Goal: Task Accomplishment & Management: Use online tool/utility

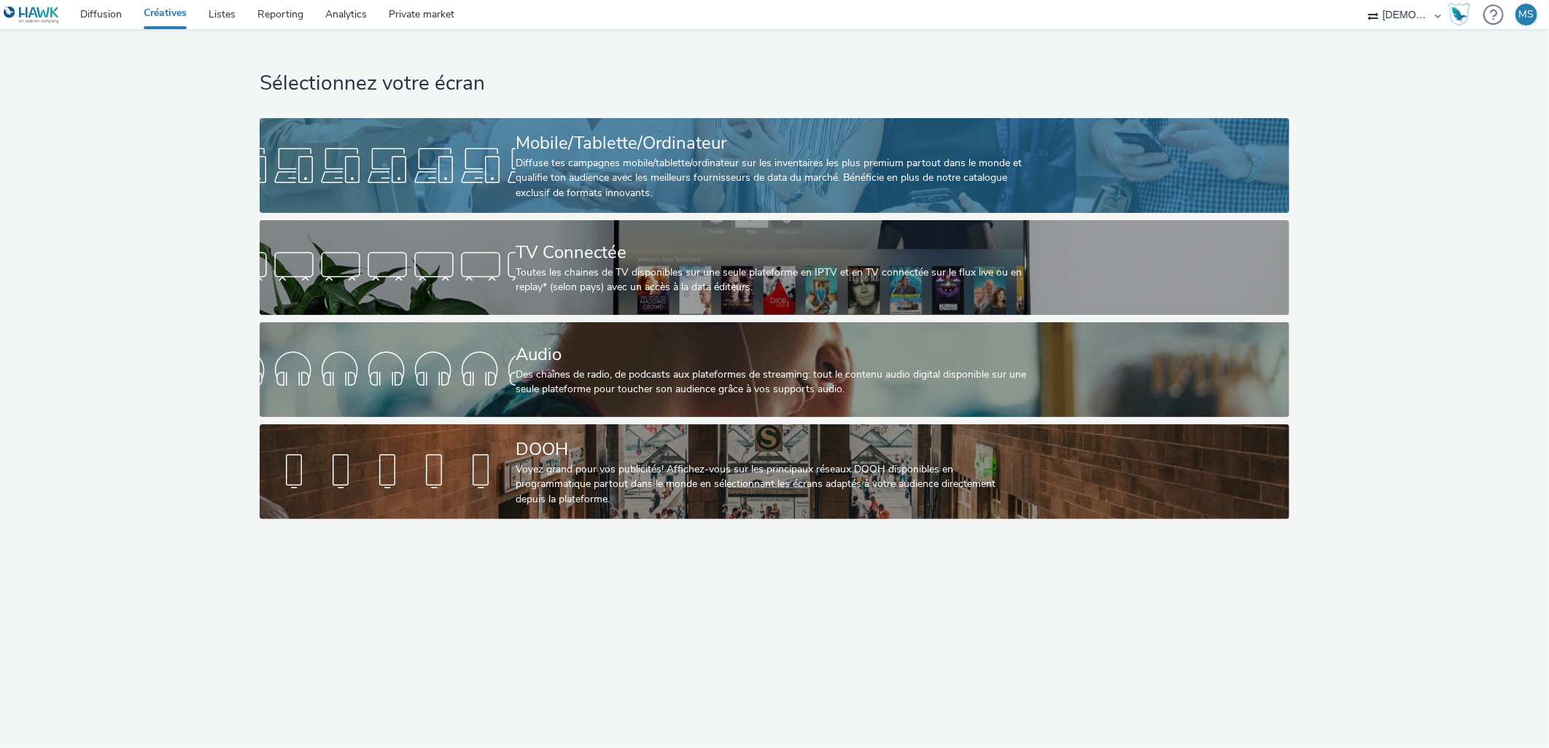
click at [782, 165] on div "Diffuse tes campagnes mobile/tablette/ordinateur sur les inventaires les plus p…" at bounding box center [772, 178] width 512 height 44
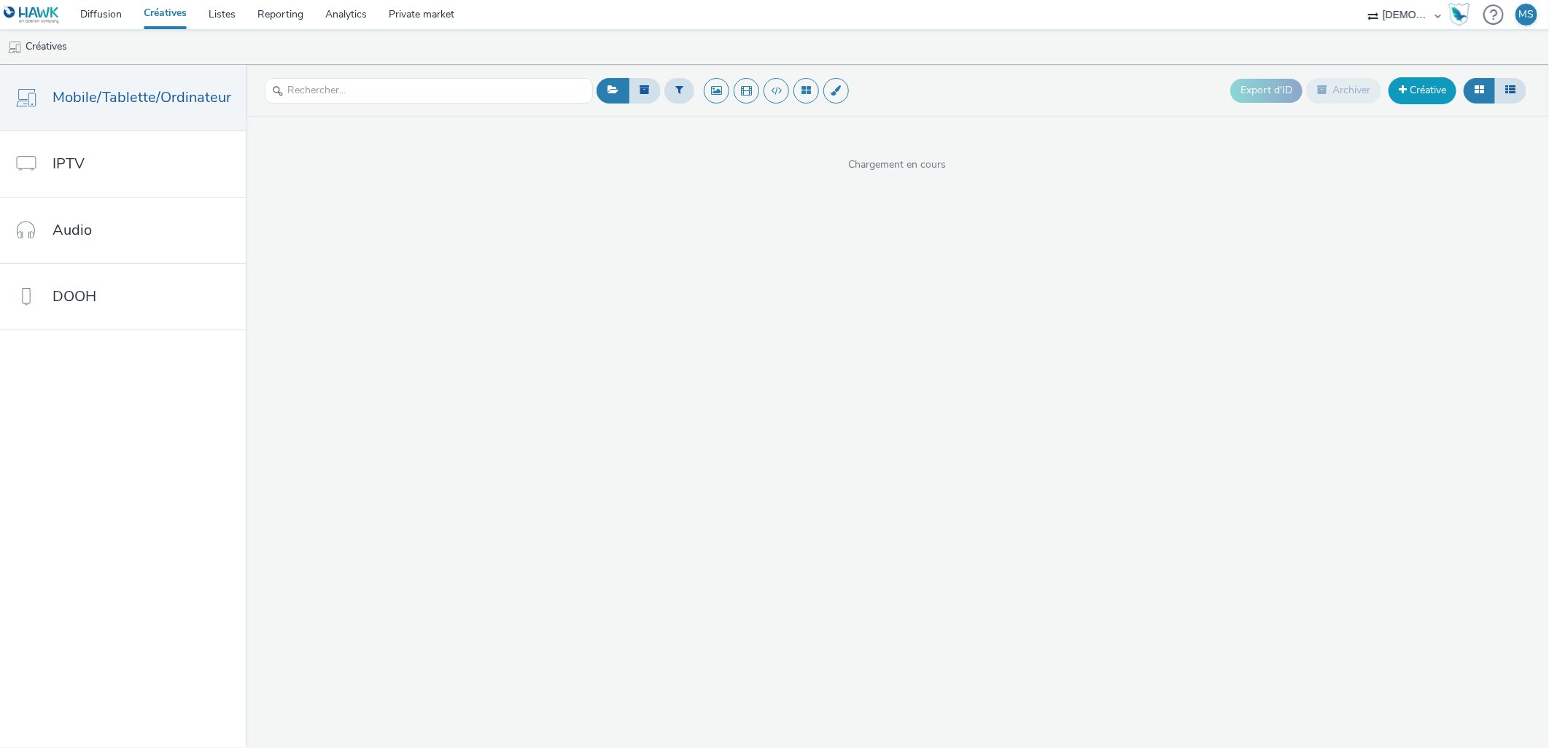
click at [1419, 89] on link "Créative" at bounding box center [1423, 90] width 68 height 26
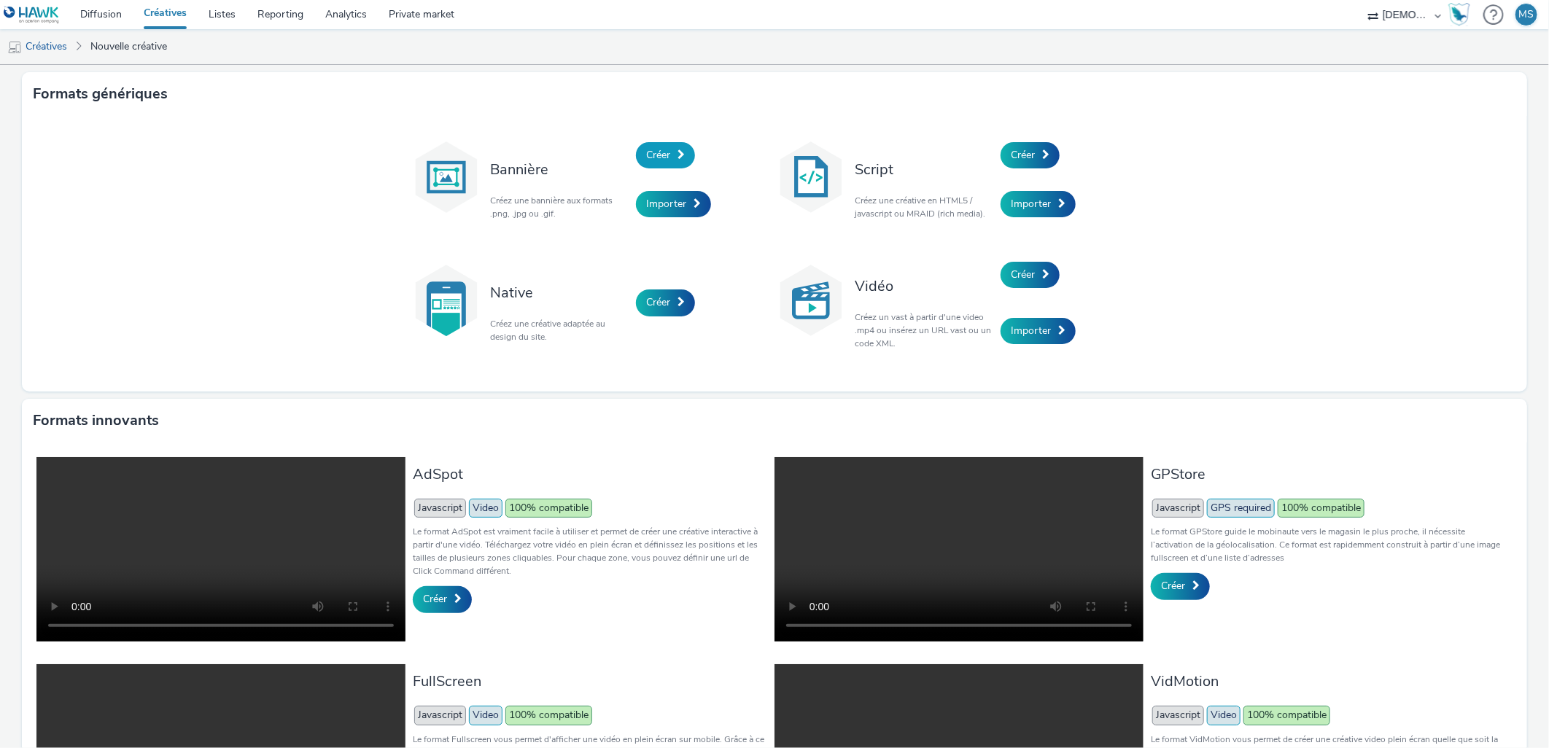
click at [667, 150] on link "Créer" at bounding box center [665, 155] width 59 height 26
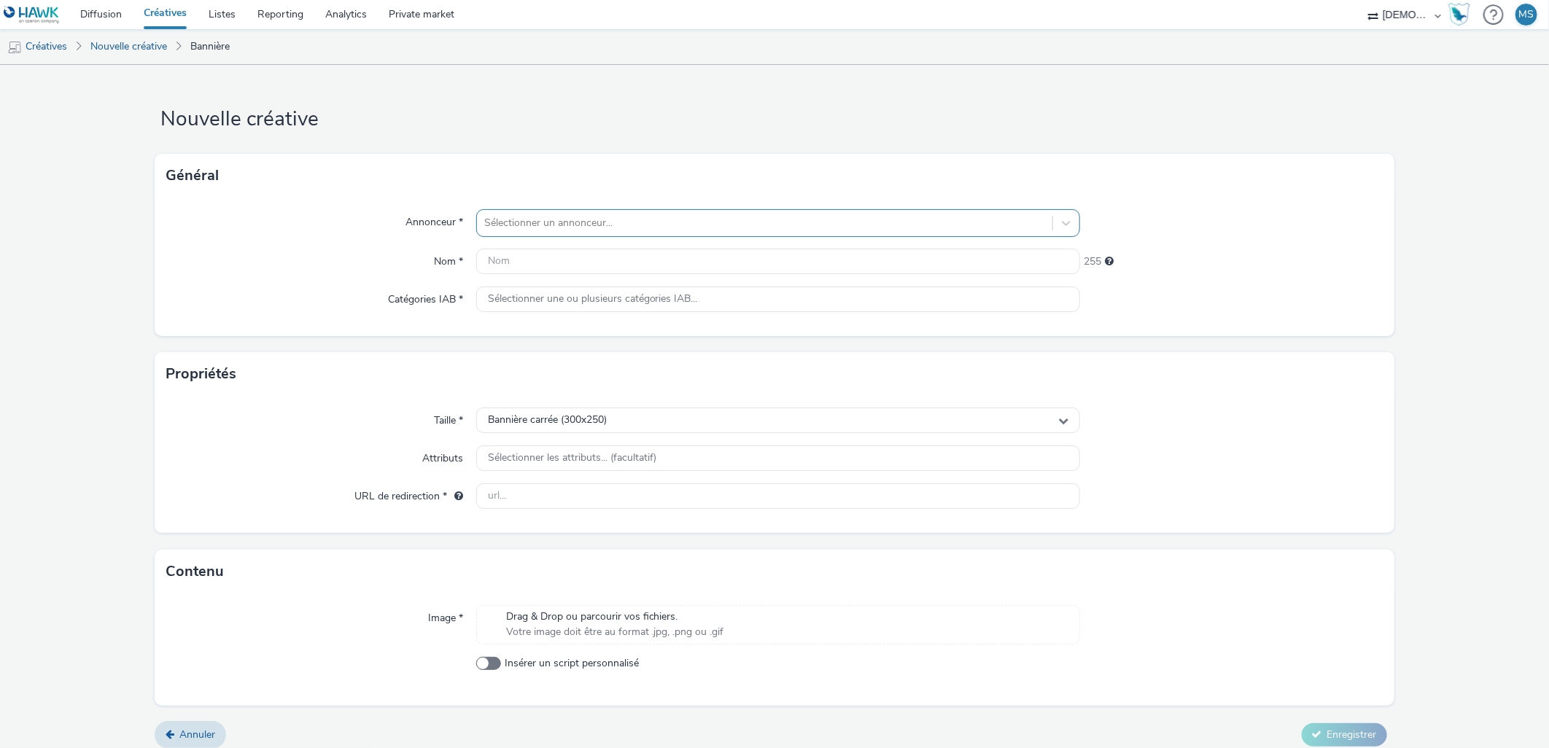
click at [636, 224] on div at bounding box center [765, 223] width 562 height 18
type input "bea"
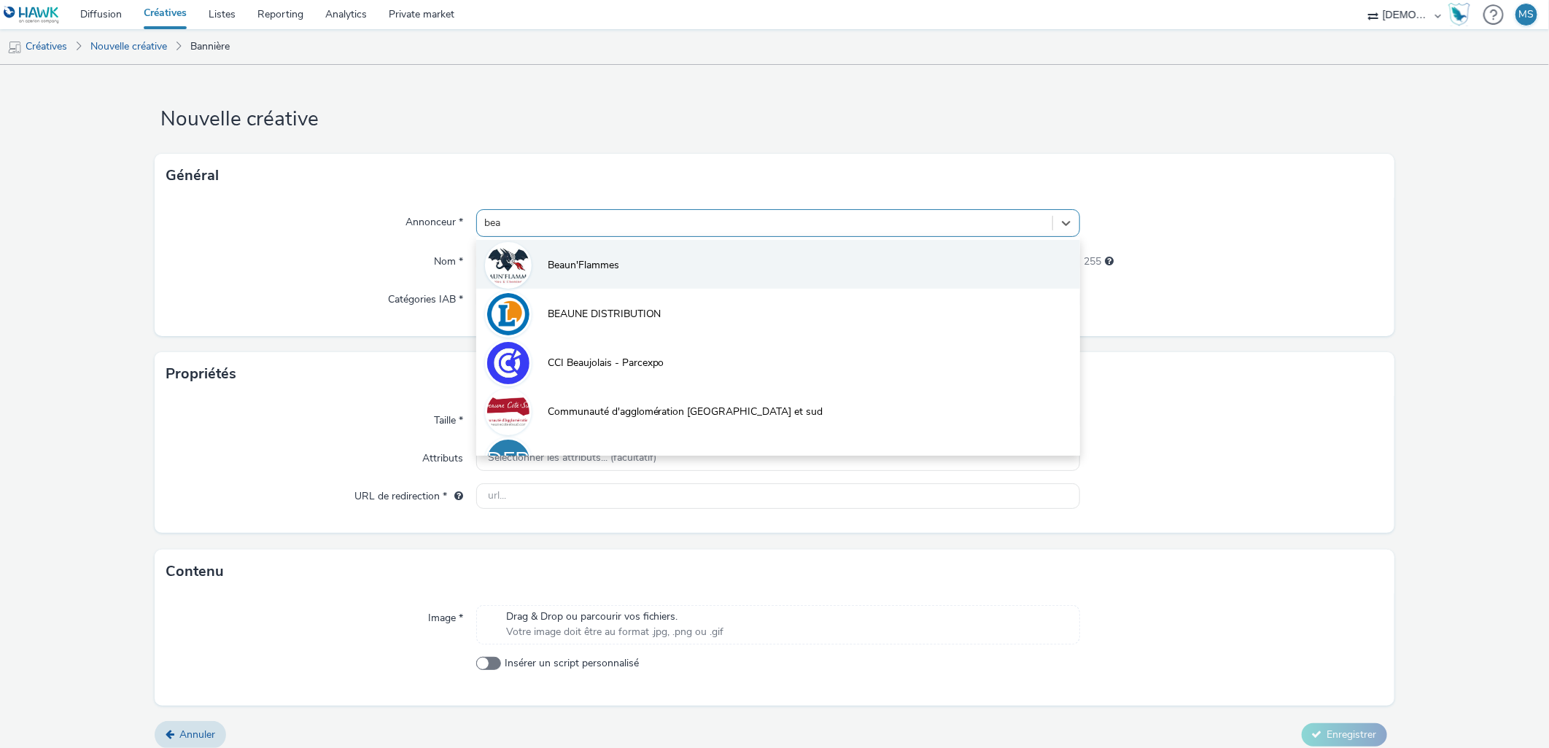
click at [621, 251] on li "Beaun'Flammes" at bounding box center [778, 264] width 605 height 49
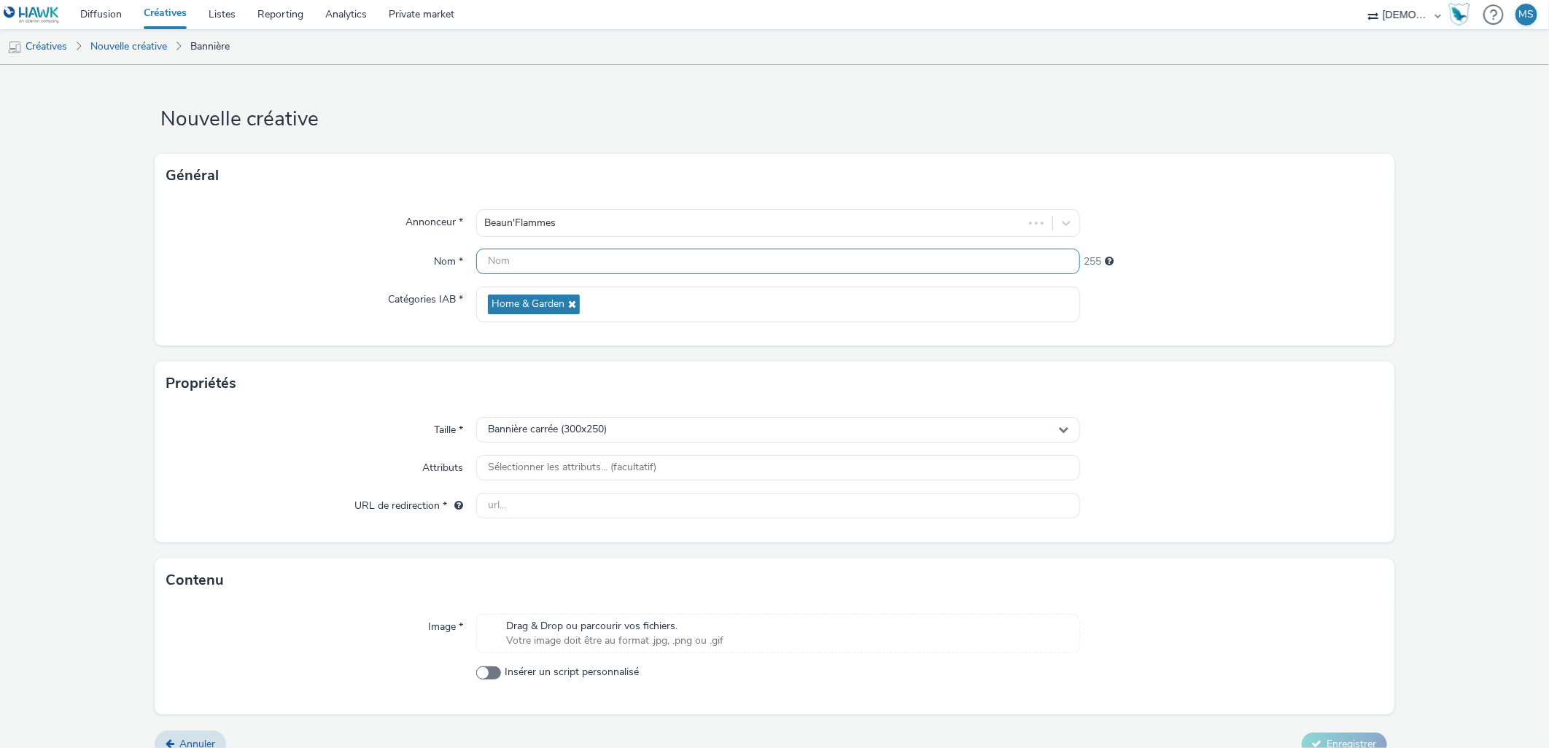
click at [521, 273] on input "text" at bounding box center [778, 262] width 605 height 26
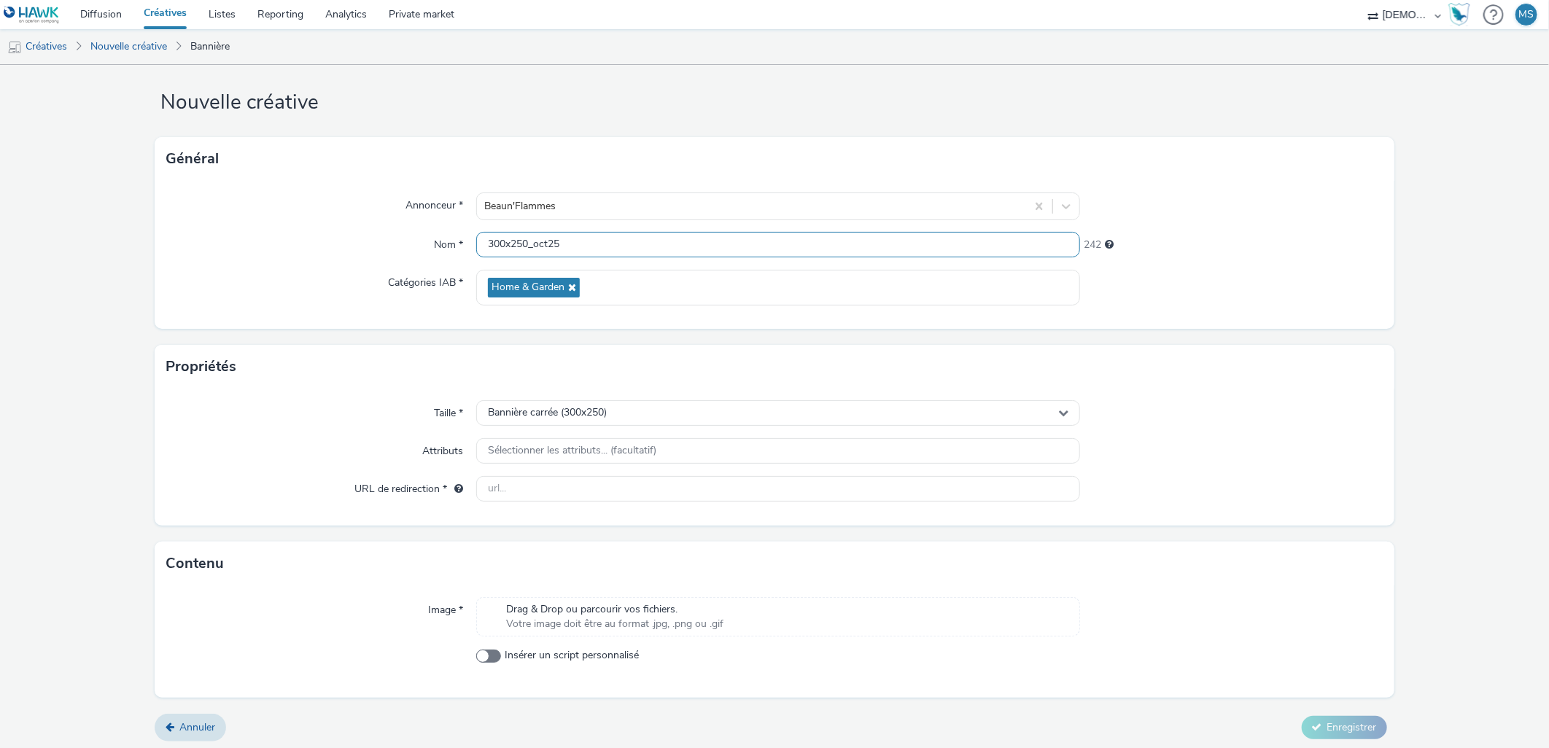
scroll to position [20, 0]
type input "300x250_oct25"
click at [497, 489] on input "text" at bounding box center [778, 486] width 605 height 26
paste input "445036100"
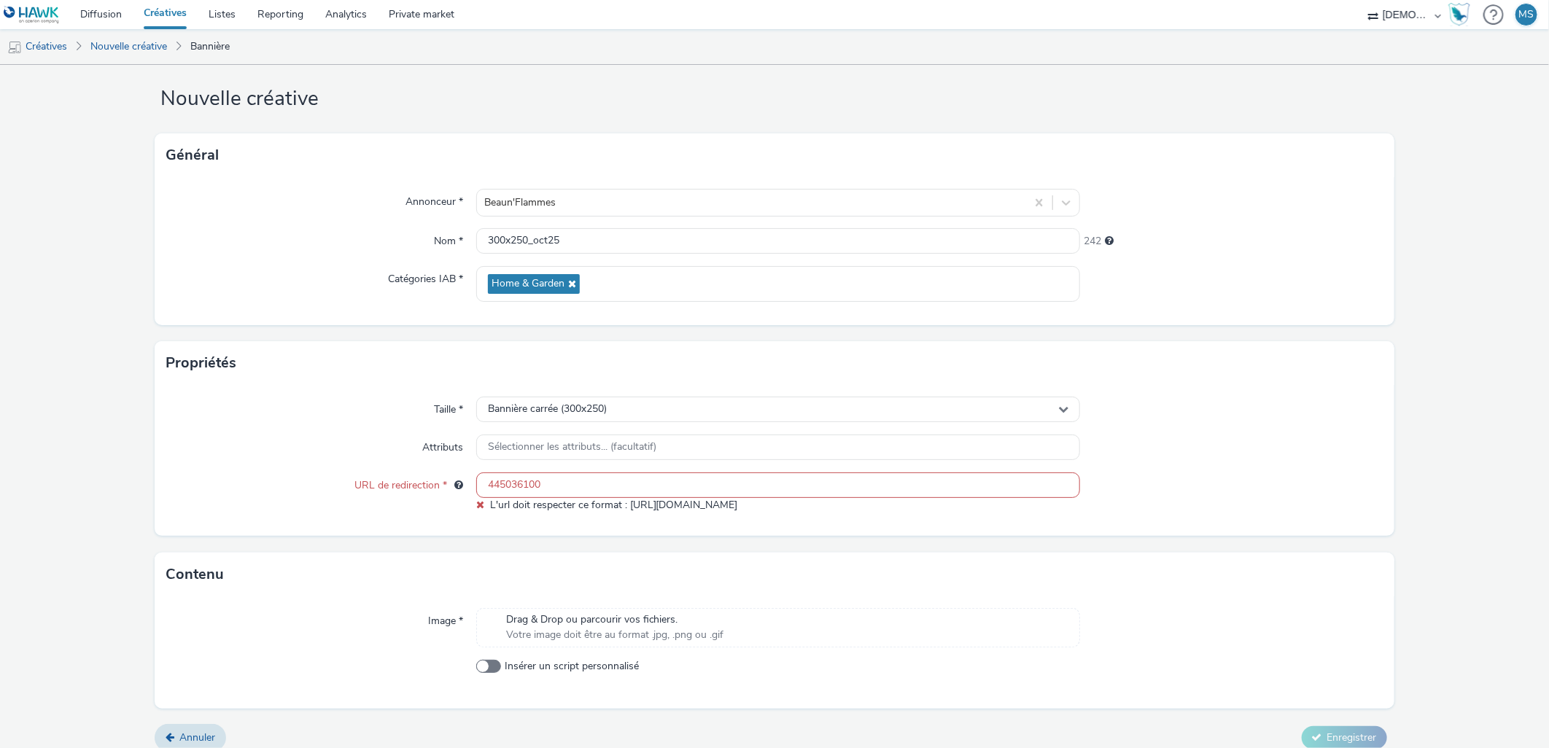
click at [527, 486] on input "445036100" at bounding box center [778, 486] width 605 height 26
paste input "[URL][DOMAIN_NAME]"
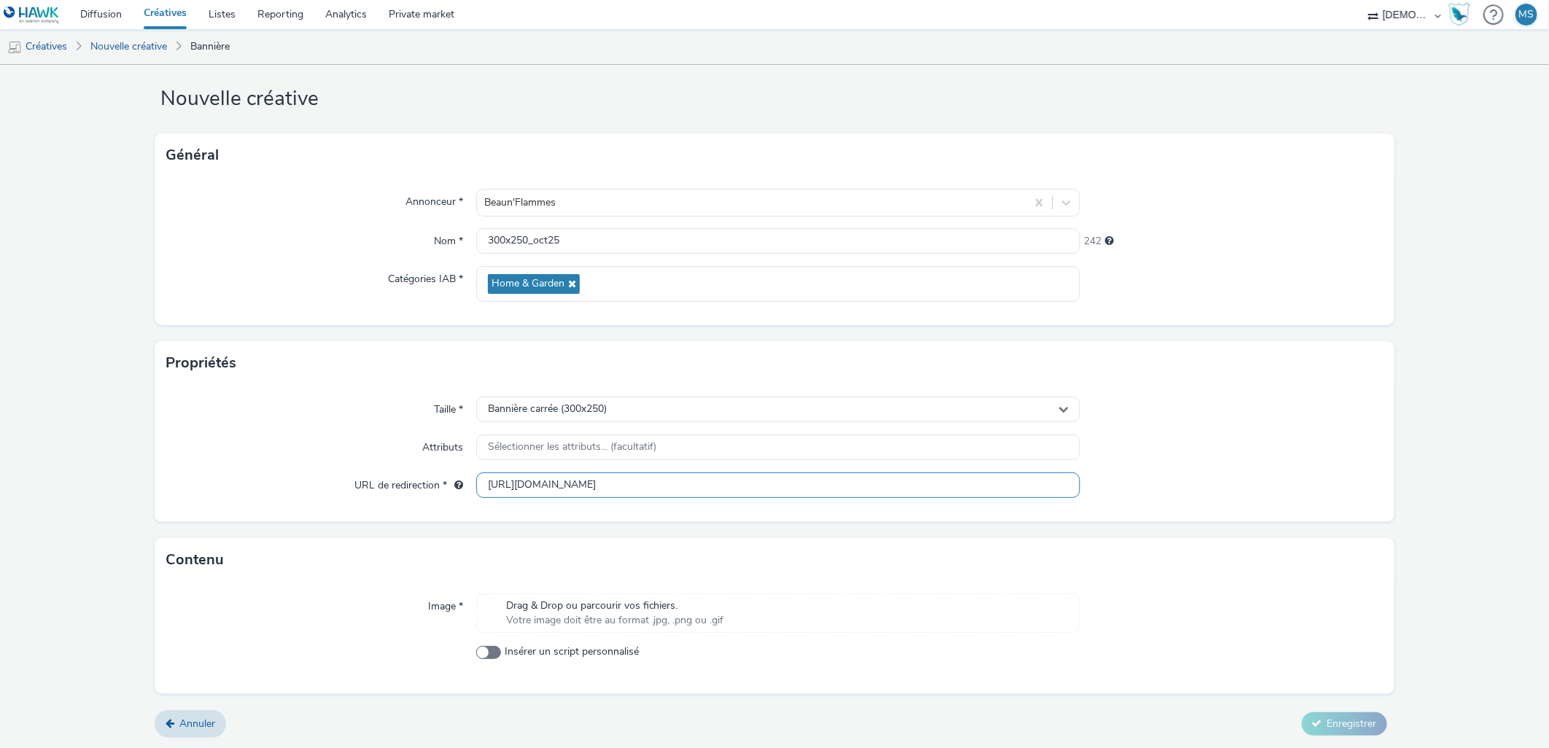
scroll to position [0, 1]
type input "[URL][DOMAIN_NAME]"
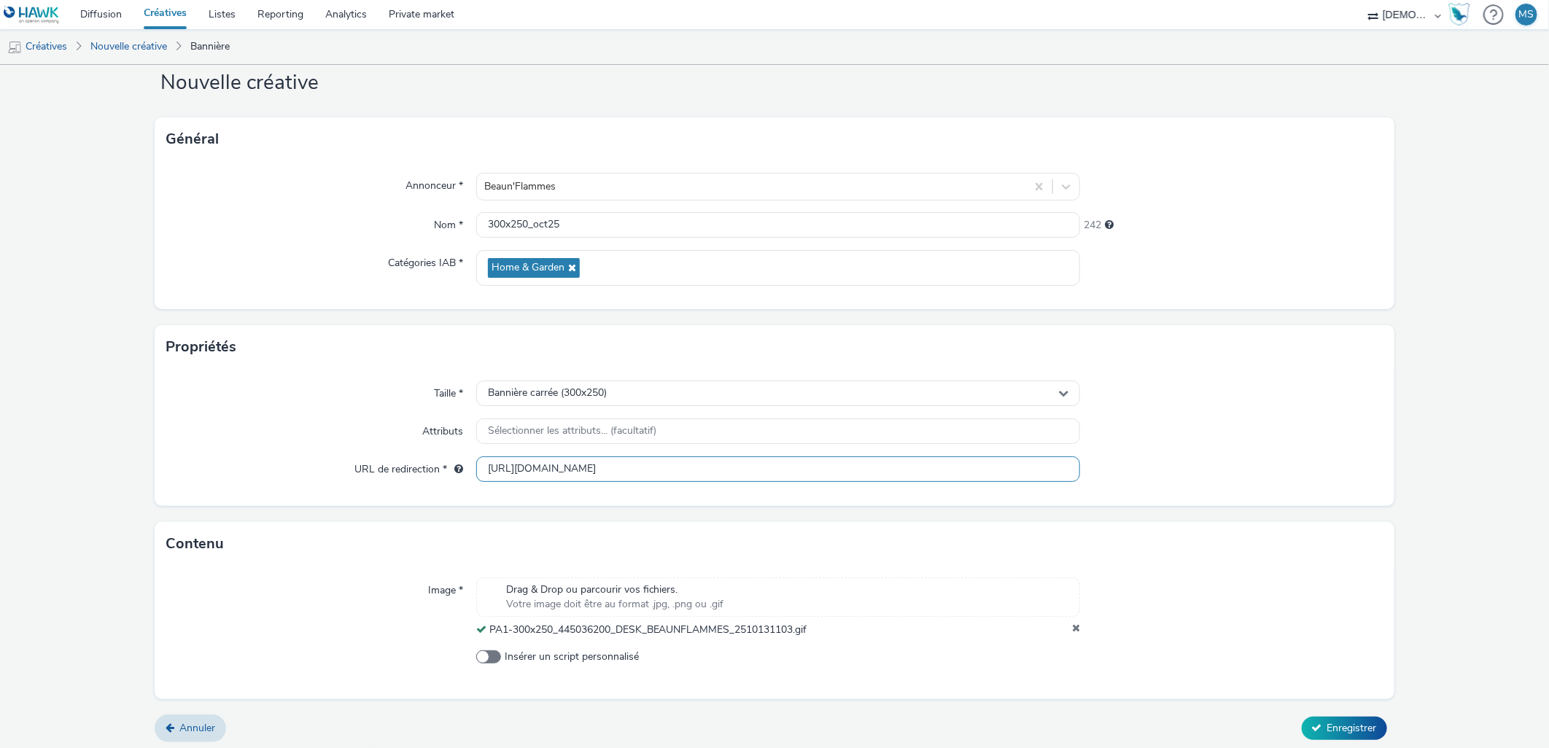
scroll to position [41, 0]
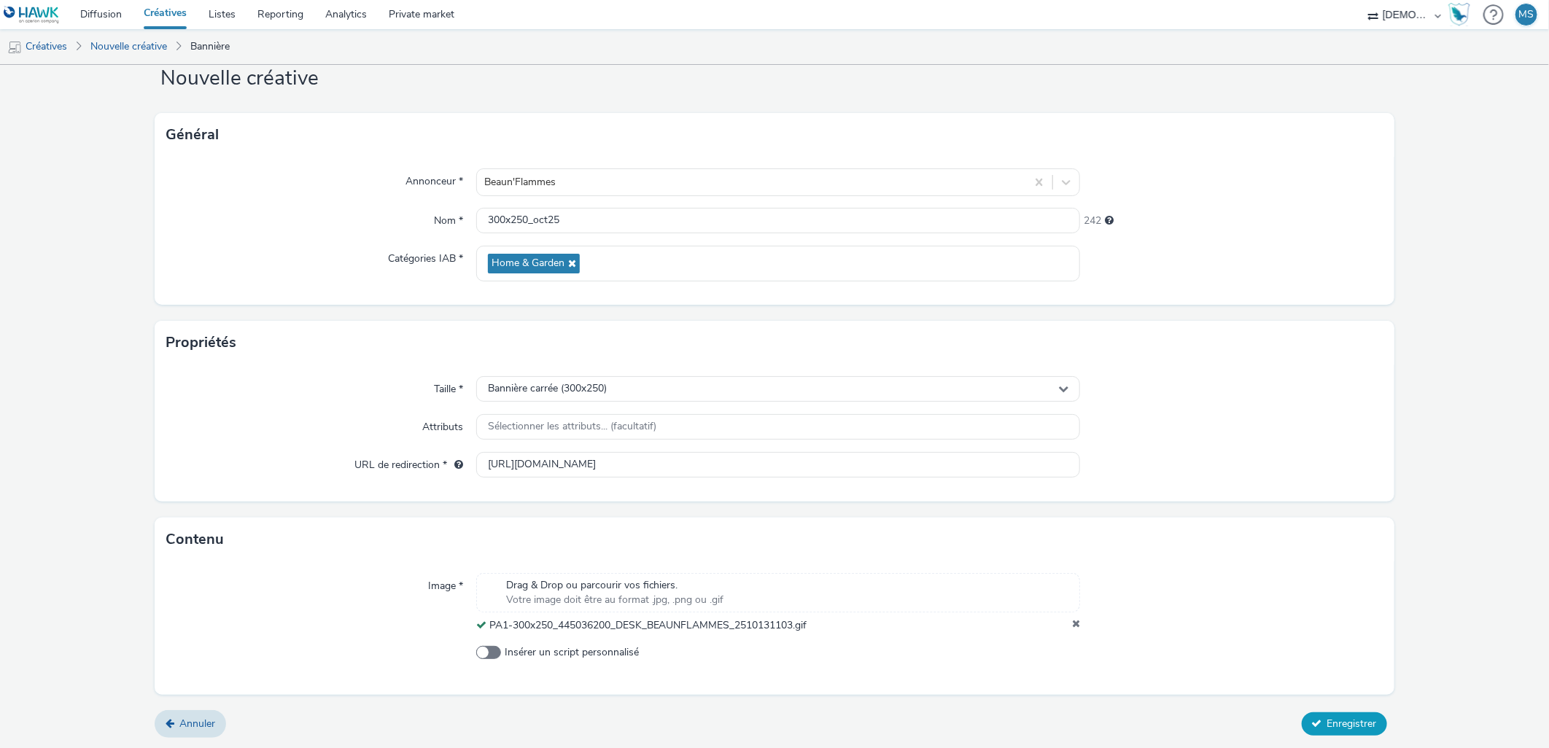
click at [1327, 723] on span "Enregistrer" at bounding box center [1352, 724] width 50 height 14
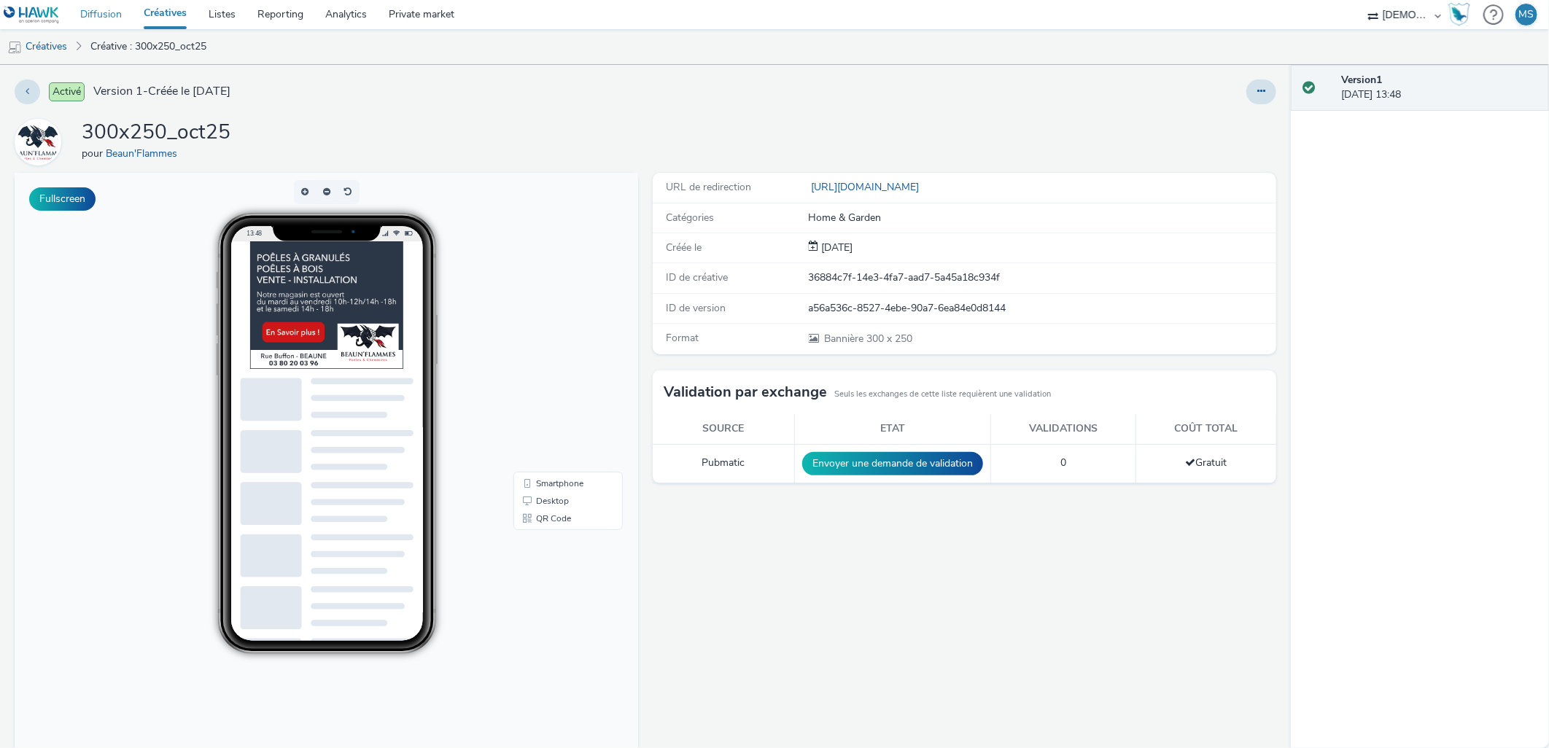
click at [125, 25] on link "Diffusion" at bounding box center [100, 14] width 63 height 29
